Goal: Task Accomplishment & Management: Use online tool/utility

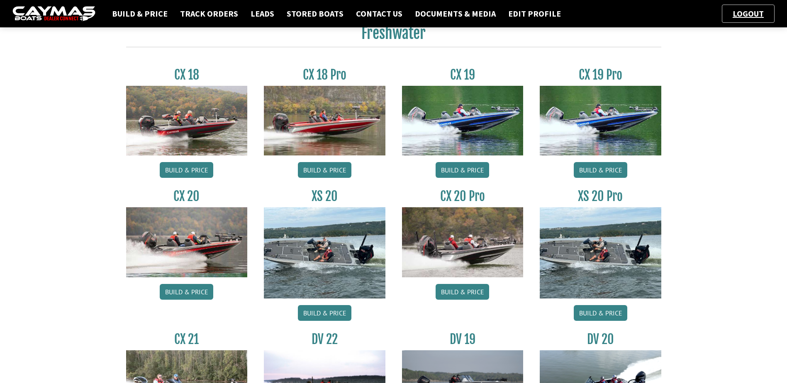
scroll to position [32, 0]
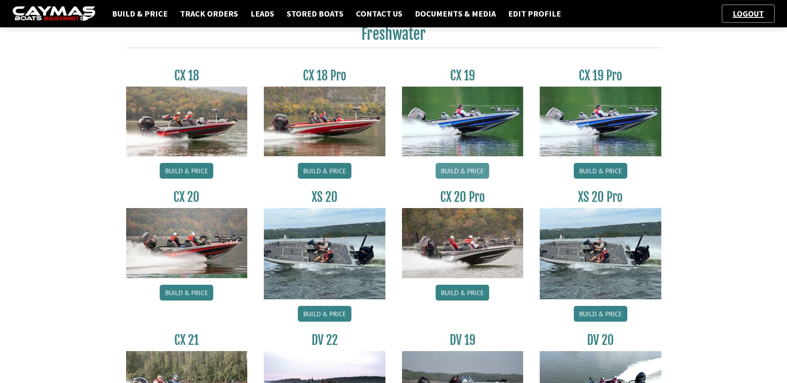
click at [468, 169] on link "Build & Price" at bounding box center [463, 171] width 54 height 16
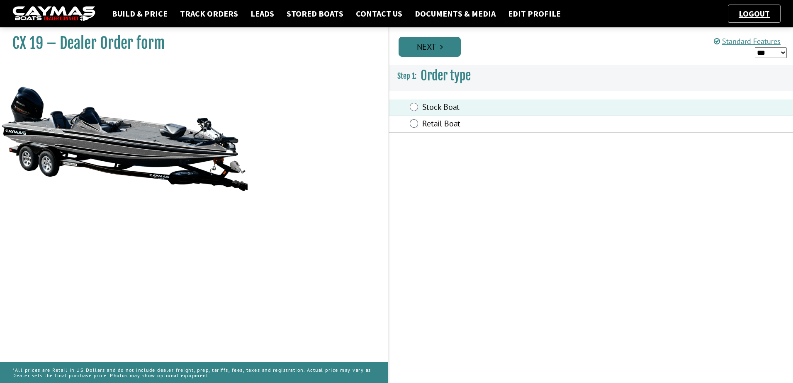
click at [439, 51] on link "Next" at bounding box center [430, 47] width 62 height 20
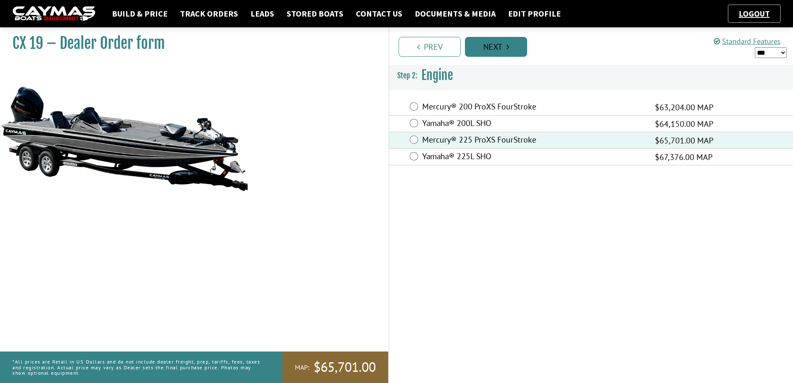
click at [493, 46] on link "Next" at bounding box center [496, 47] width 62 height 20
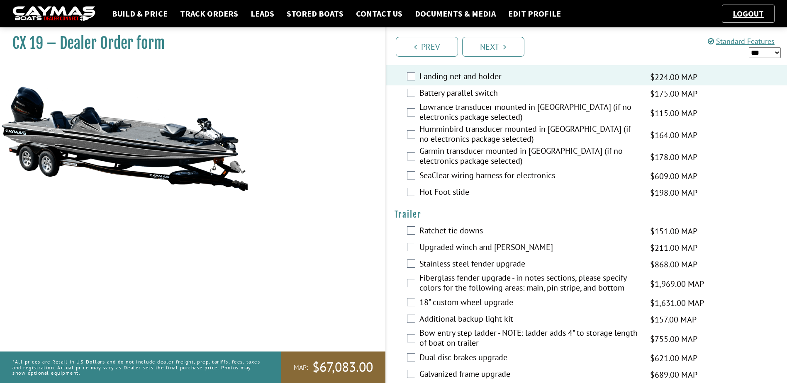
scroll to position [1203, 0]
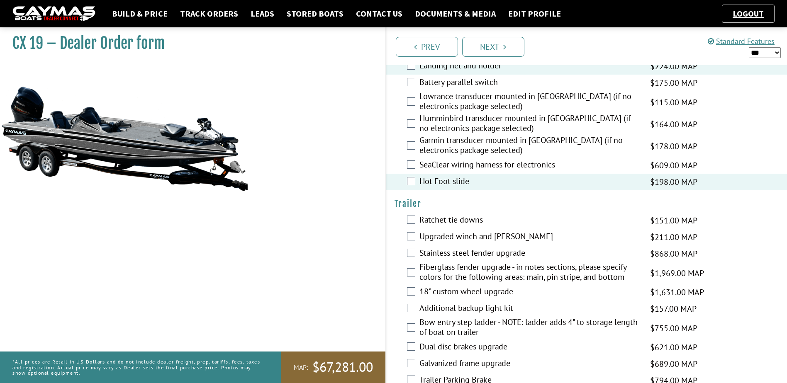
click at [770, 54] on select "*** ****** ******" at bounding box center [765, 52] width 32 height 11
select select "*"
click at [749, 47] on select "*** ****** ******" at bounding box center [765, 52] width 32 height 11
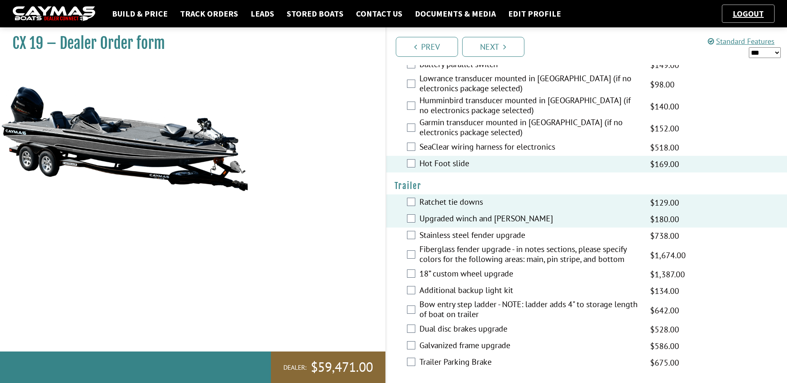
scroll to position [1225, 0]
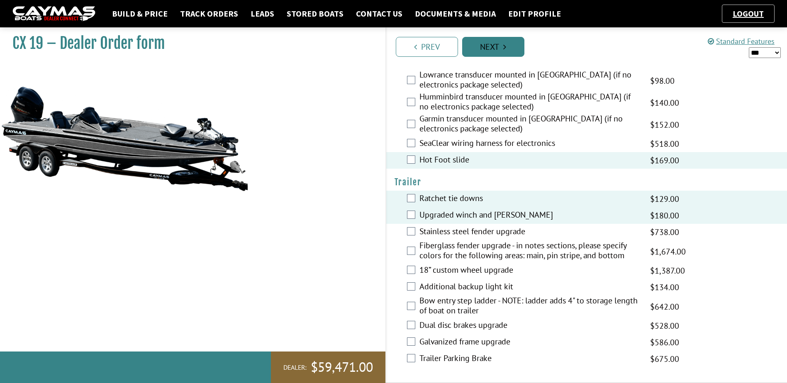
click at [495, 47] on link "Next" at bounding box center [493, 47] width 62 height 20
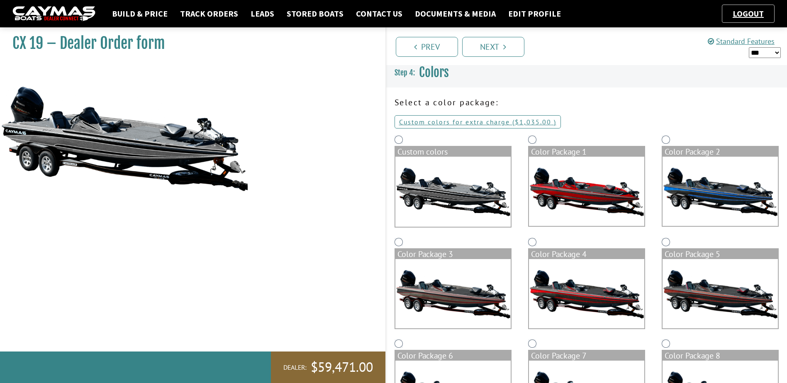
scroll to position [1, 0]
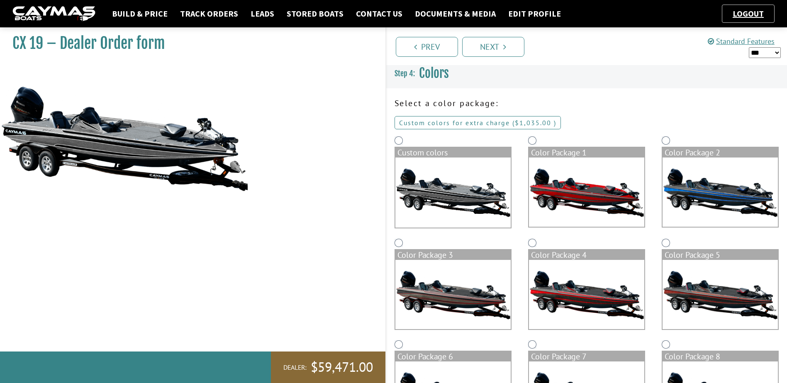
click at [443, 125] on link "Custom colors for extra charge ( $1,035.00 $1,437.00 MSRP $1,217.00 MAP $1,217.…" at bounding box center [478, 122] width 166 height 13
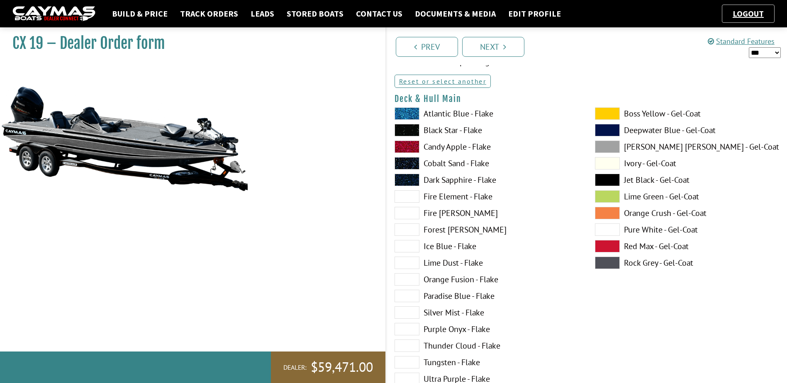
scroll to position [126, 0]
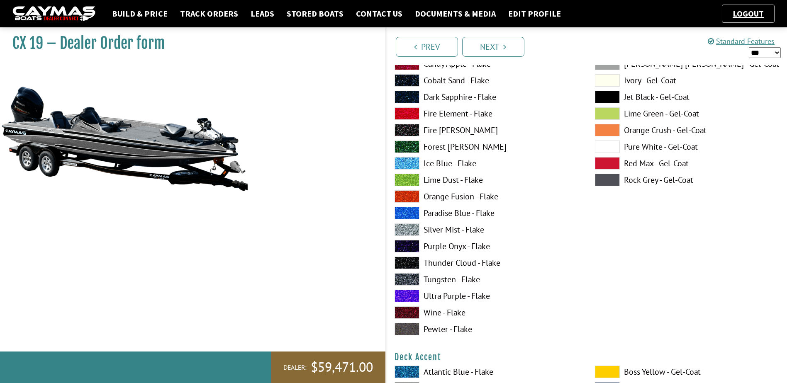
click at [402, 263] on span at bounding box center [407, 263] width 25 height 12
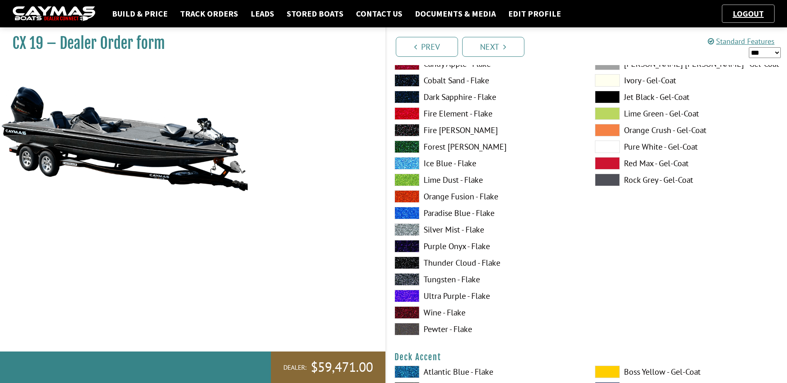
click at [613, 181] on span at bounding box center [607, 180] width 25 height 12
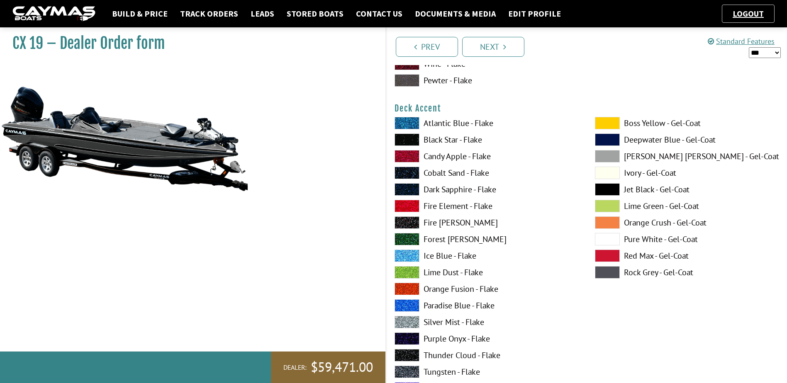
scroll to position [416, 0]
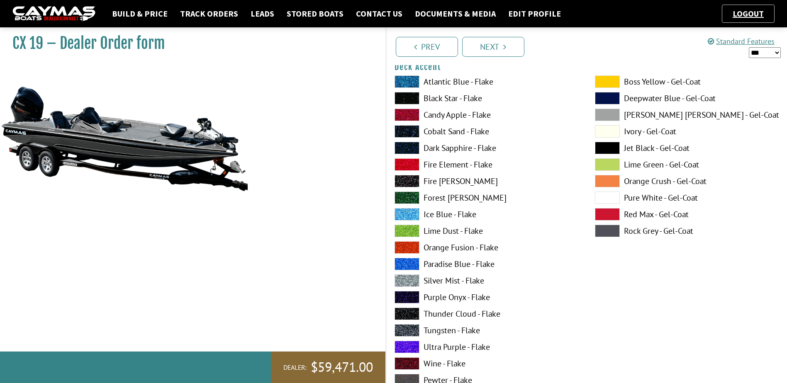
click at [604, 146] on span at bounding box center [607, 148] width 25 height 12
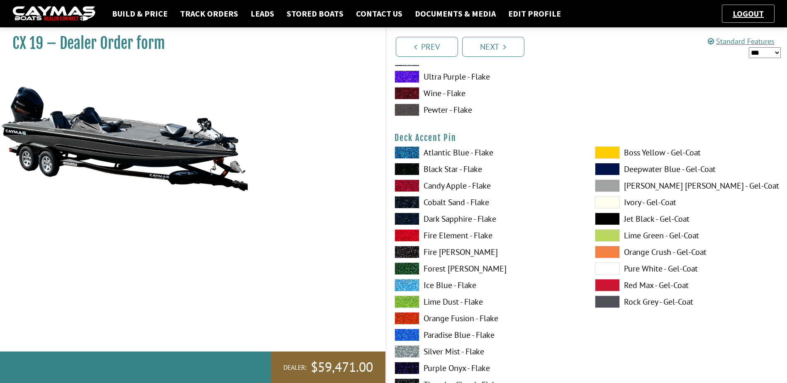
scroll to position [707, 0]
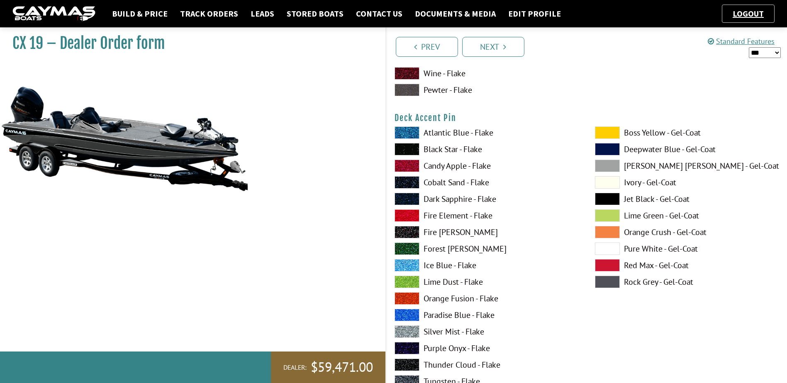
click at [614, 244] on span at bounding box center [607, 249] width 25 height 12
click at [603, 212] on span at bounding box center [607, 216] width 25 height 12
click at [607, 244] on span at bounding box center [607, 249] width 25 height 12
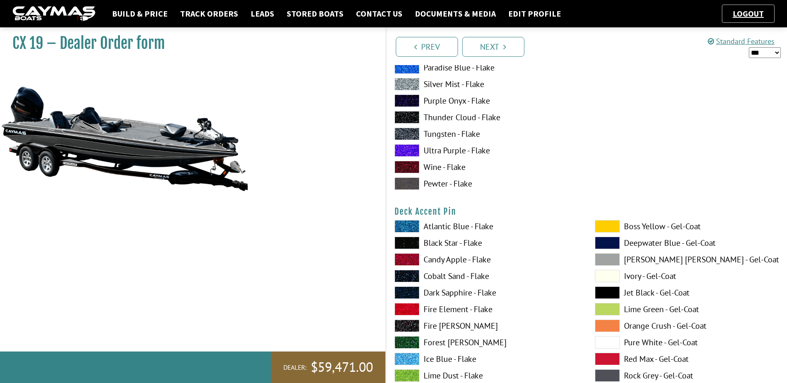
scroll to position [499, 0]
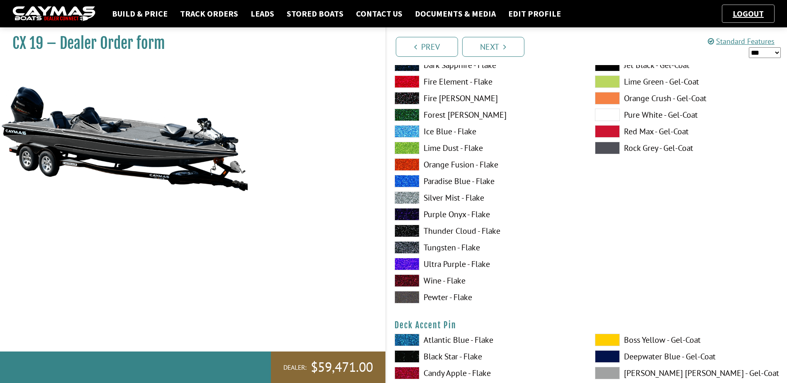
click at [408, 167] on span at bounding box center [407, 165] width 25 height 12
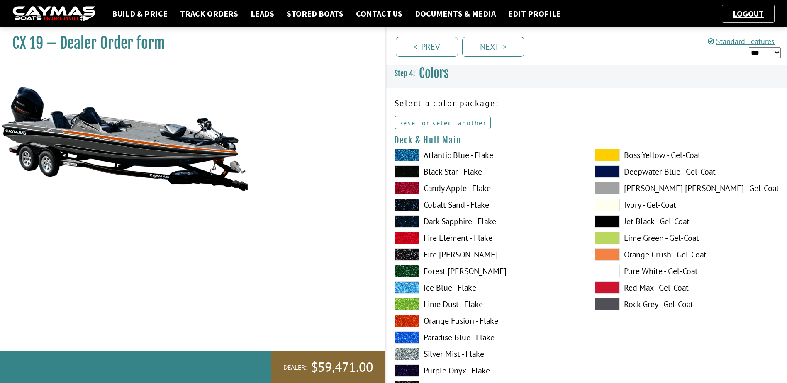
scroll to position [0, 0]
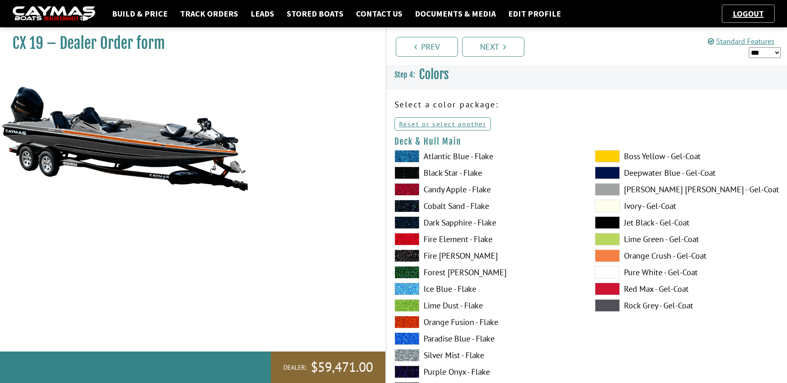
click at [411, 157] on span at bounding box center [407, 156] width 25 height 12
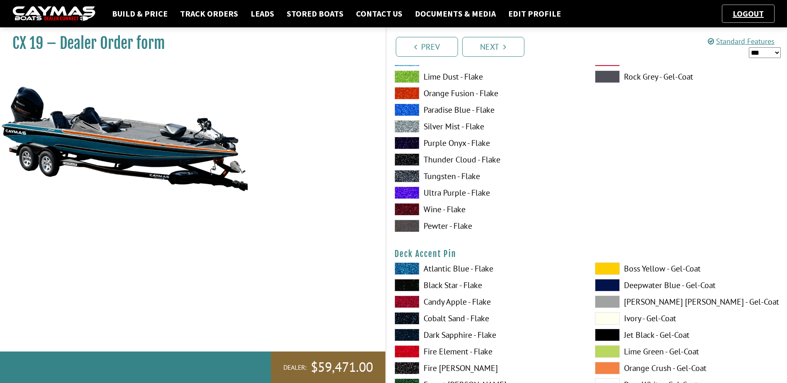
scroll to position [581, 0]
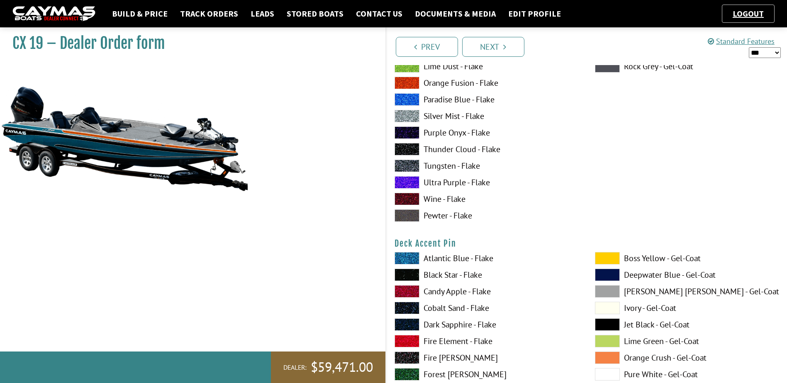
click at [408, 260] on span at bounding box center [407, 258] width 25 height 12
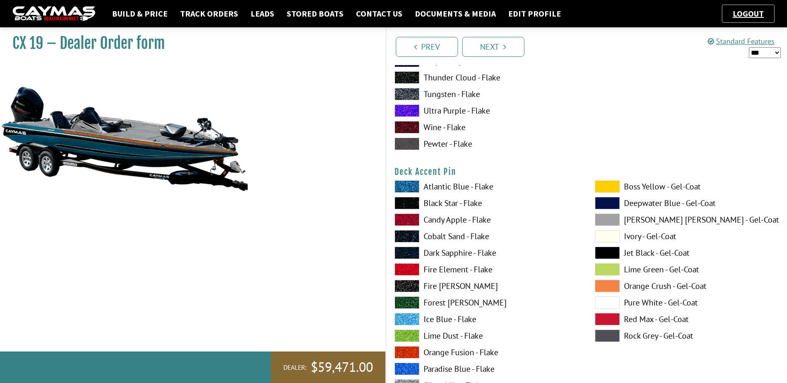
scroll to position [664, 0]
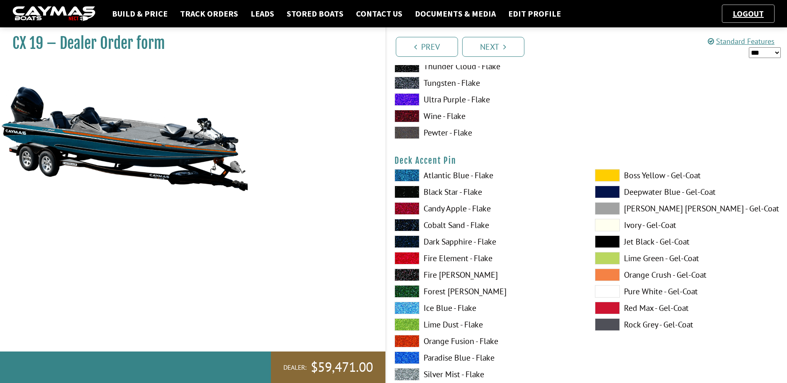
click at [613, 292] on span at bounding box center [607, 292] width 25 height 12
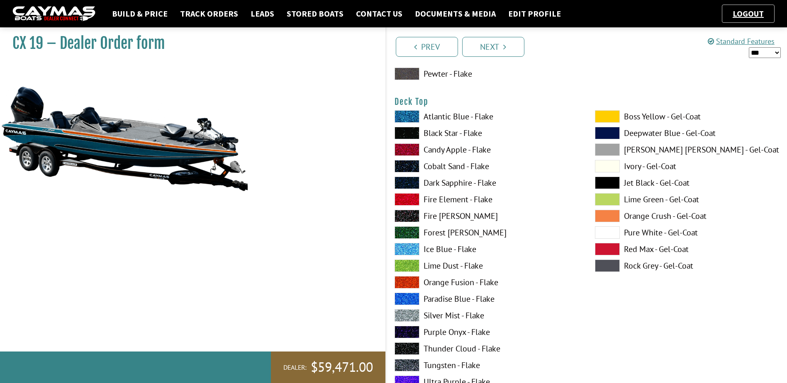
scroll to position [1079, 0]
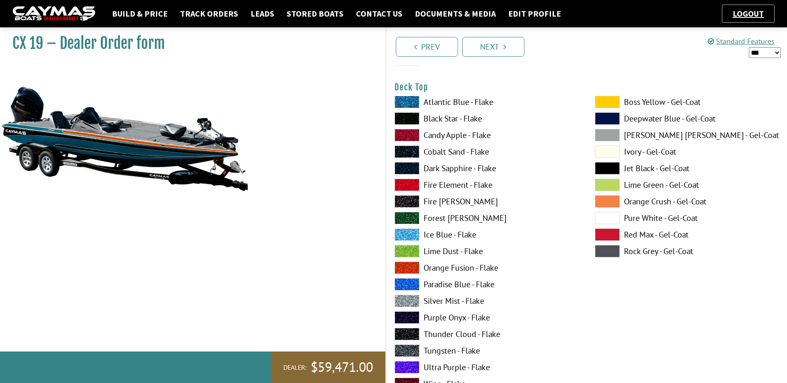
click at [406, 267] on span at bounding box center [407, 268] width 25 height 12
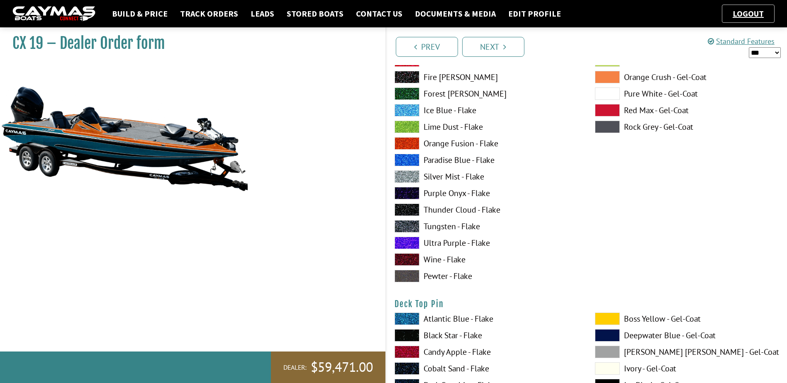
scroll to position [1245, 0]
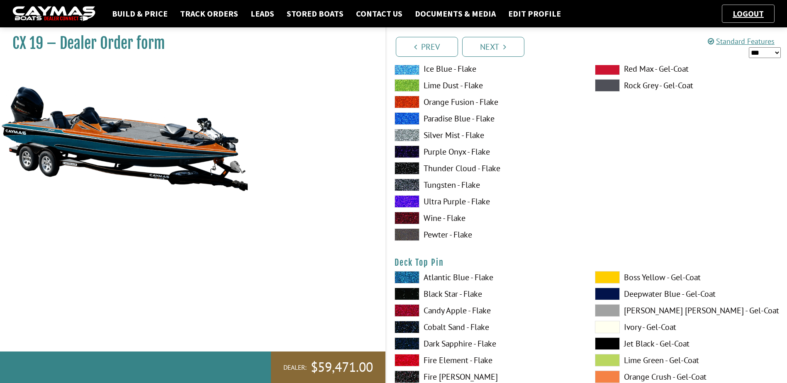
click at [411, 276] on span at bounding box center [407, 277] width 25 height 12
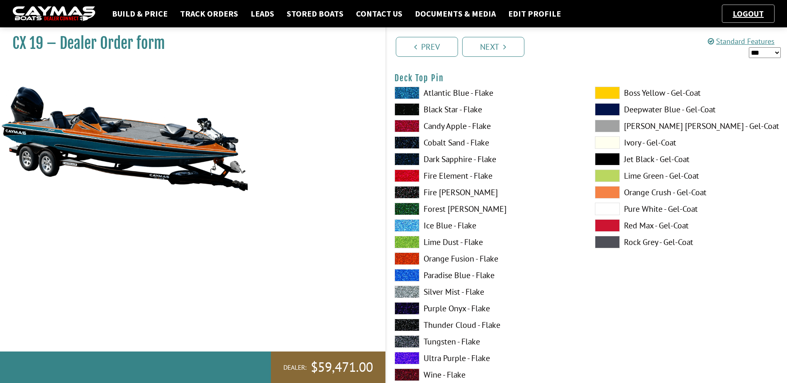
scroll to position [1452, 0]
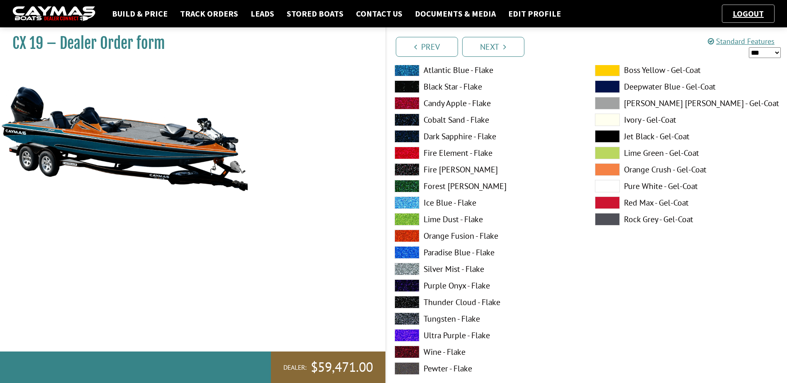
click at [405, 254] on span at bounding box center [407, 253] width 25 height 12
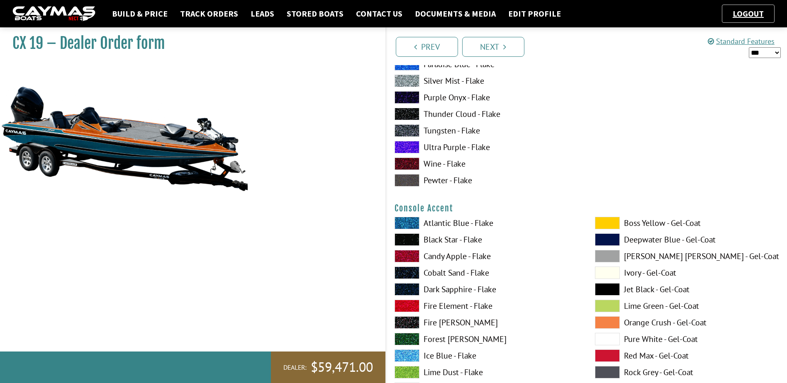
scroll to position [2365, 0]
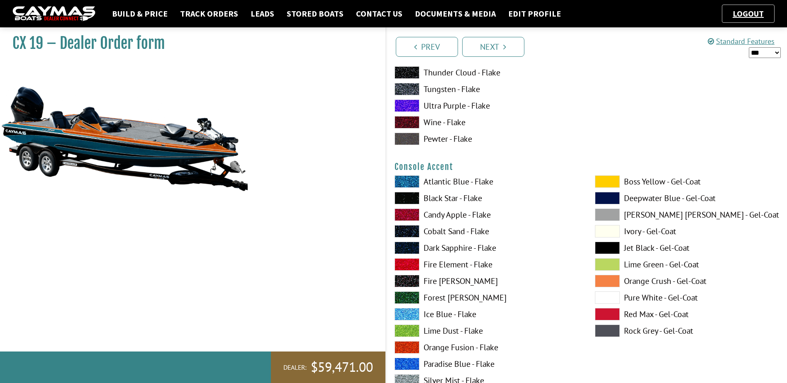
click at [605, 278] on span at bounding box center [607, 281] width 25 height 12
click at [407, 361] on span at bounding box center [407, 364] width 25 height 12
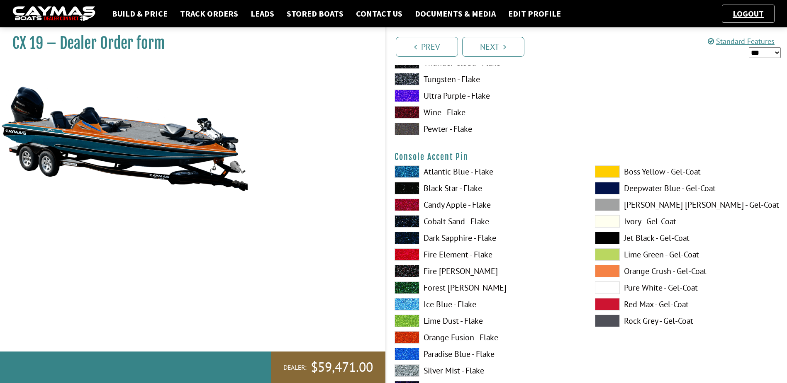
scroll to position [2739, 0]
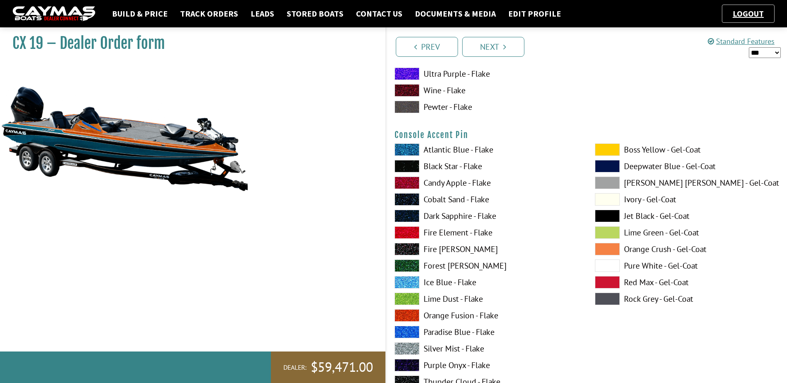
click at [604, 215] on span at bounding box center [607, 216] width 25 height 12
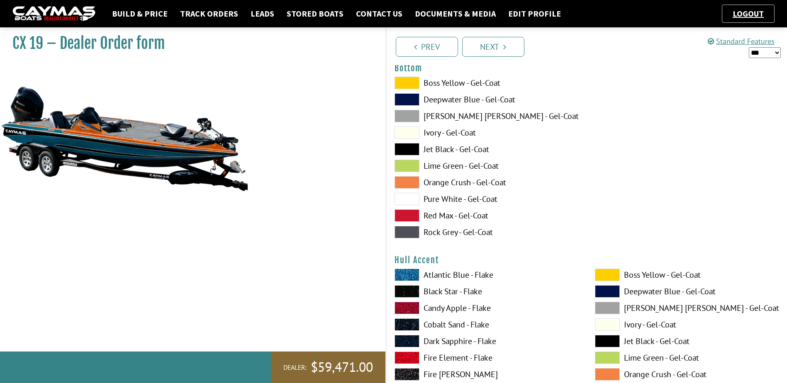
scroll to position [3154, 0]
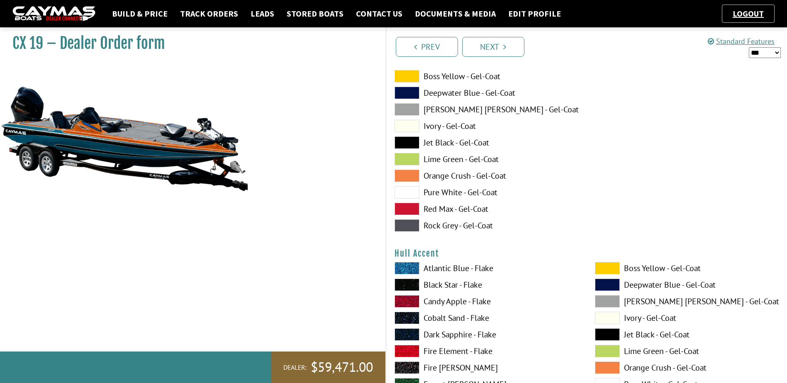
click at [406, 177] on span at bounding box center [407, 176] width 25 height 12
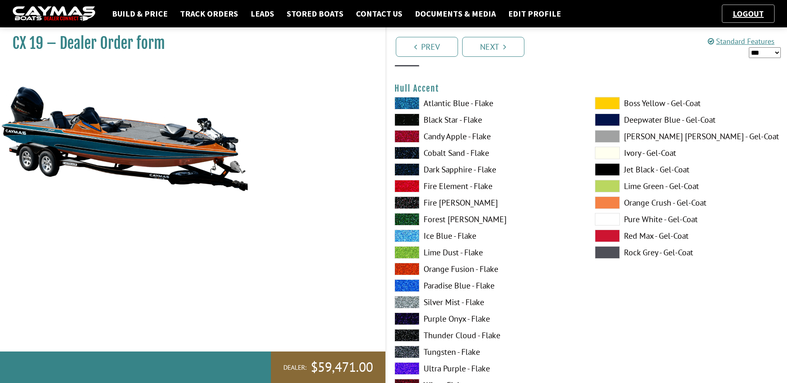
scroll to position [3320, 0]
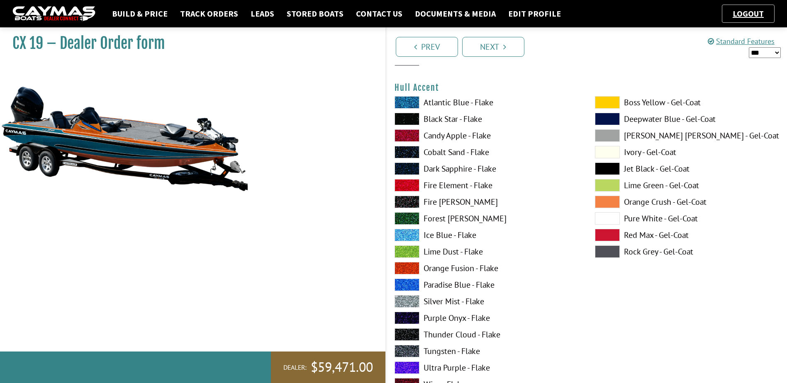
click at [617, 203] on span at bounding box center [607, 202] width 25 height 12
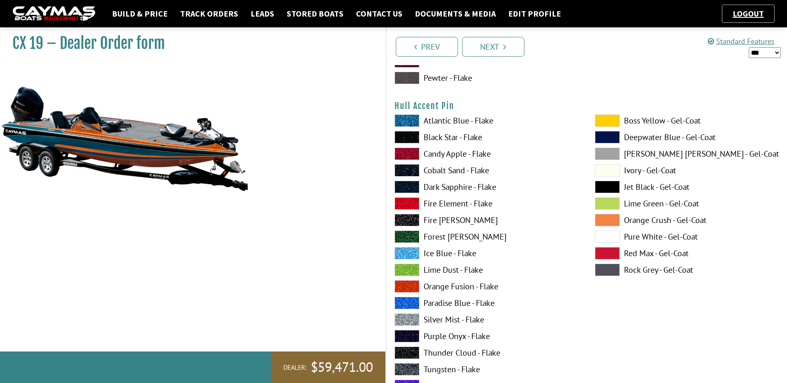
scroll to position [3693, 0]
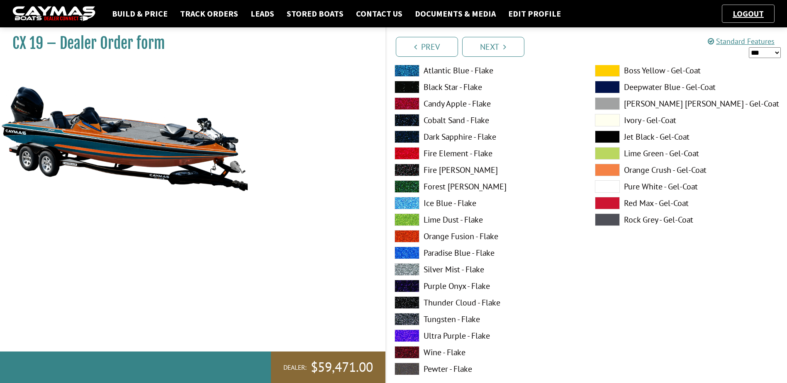
click at [598, 170] on span at bounding box center [607, 170] width 25 height 12
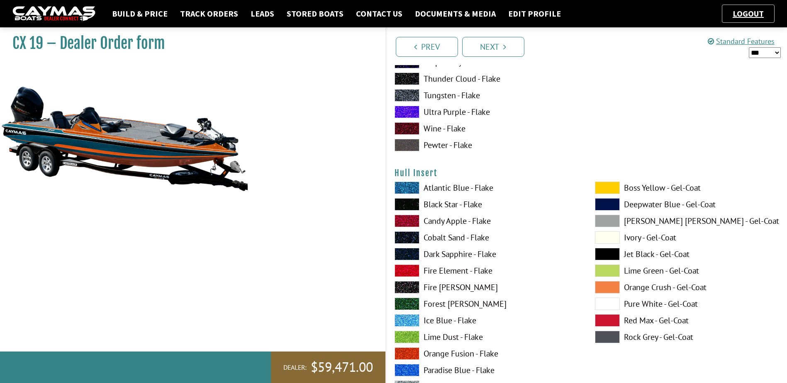
scroll to position [3942, 0]
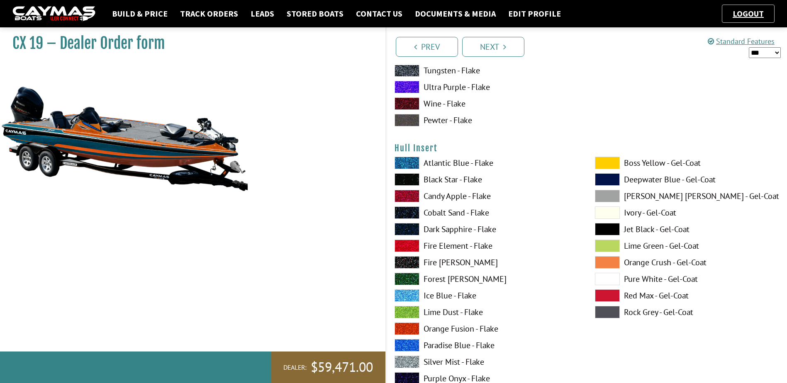
click at [613, 258] on span at bounding box center [607, 262] width 25 height 12
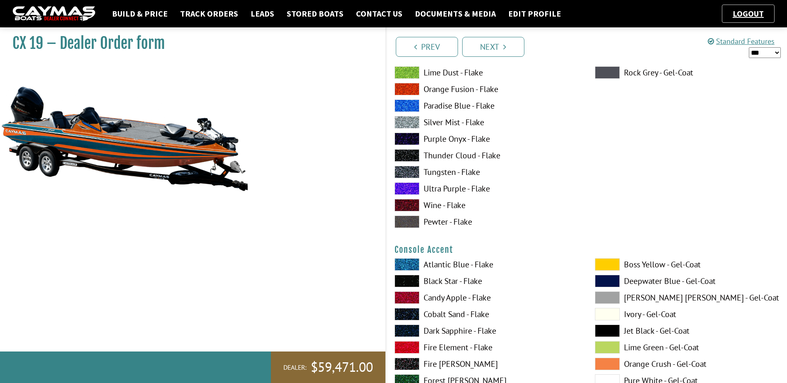
scroll to position [2407, 0]
